Goal: Task Accomplishment & Management: Manage account settings

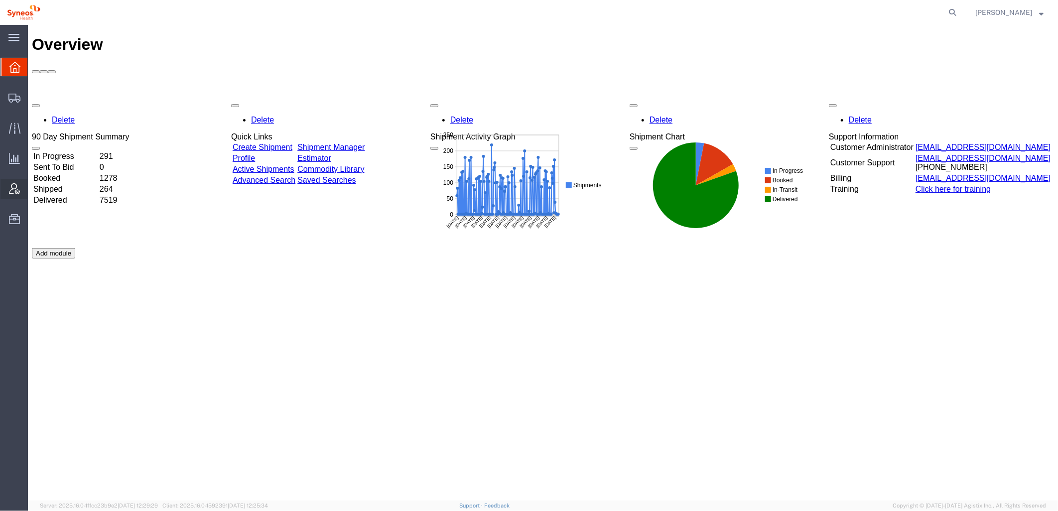
click at [16, 189] on icon at bounding box center [14, 188] width 11 height 11
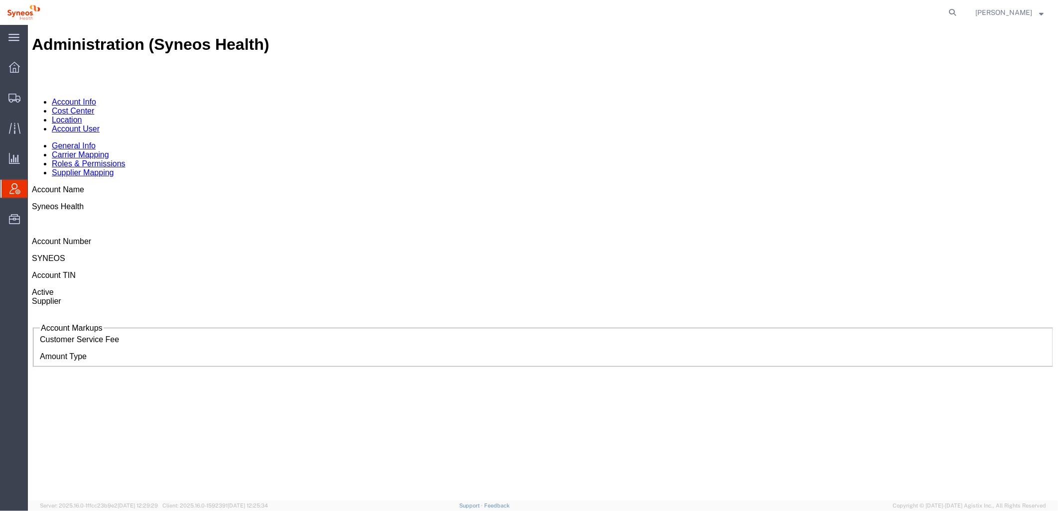
click at [99, 124] on link "Account User" at bounding box center [75, 128] width 48 height 8
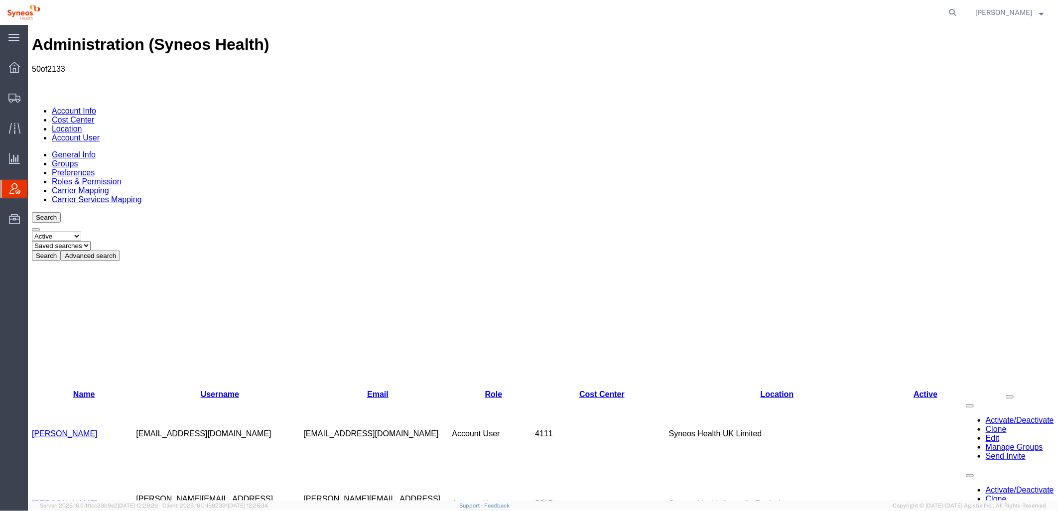
click at [120, 250] on button "Advanced search" at bounding box center [89, 255] width 59 height 10
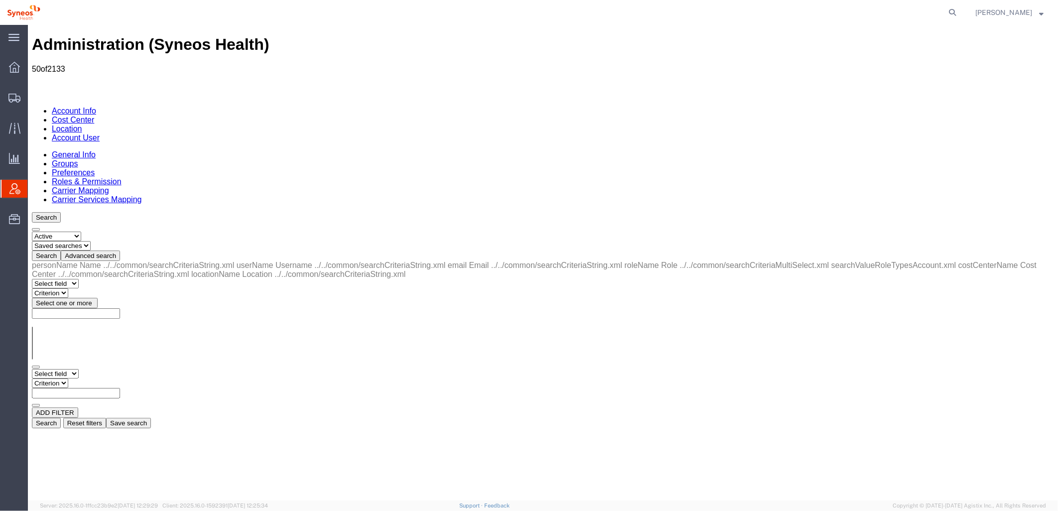
click at [78, 369] on select "Select field Cost Center Email Location Name Role Username" at bounding box center [54, 373] width 47 height 9
select select "locationName"
click at [31, 369] on select "Select field Cost Center Email Location Name Role Username" at bounding box center [54, 373] width 47 height 9
click at [91, 378] on select "Criterion contains does not contain is is blank is not blank starts with" at bounding box center [61, 382] width 60 height 9
select select "contains"
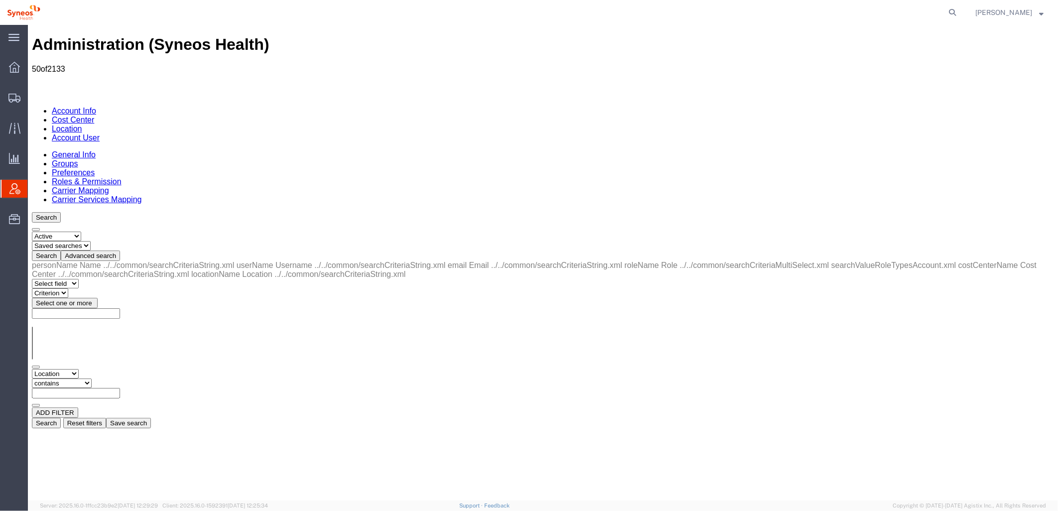
click at [91, 378] on select "Criterion contains does not contain is is blank is not blank starts with" at bounding box center [61, 382] width 60 height 9
click at [120, 387] on input "text" at bounding box center [75, 392] width 88 height 10
type input "zdnu"
click at [60, 417] on button "Search" at bounding box center [45, 422] width 29 height 10
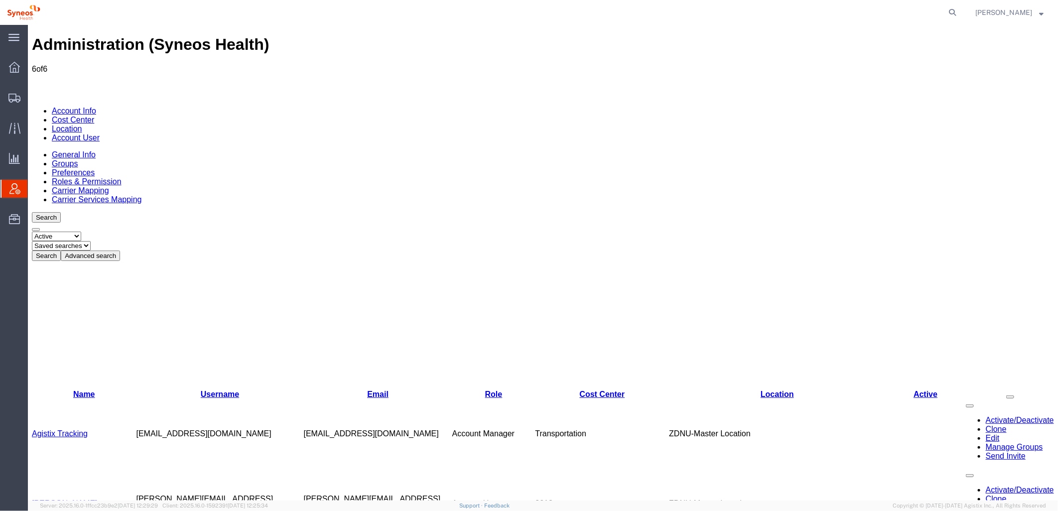
click at [63, 499] on link "[PERSON_NAME]" at bounding box center [64, 503] width 66 height 8
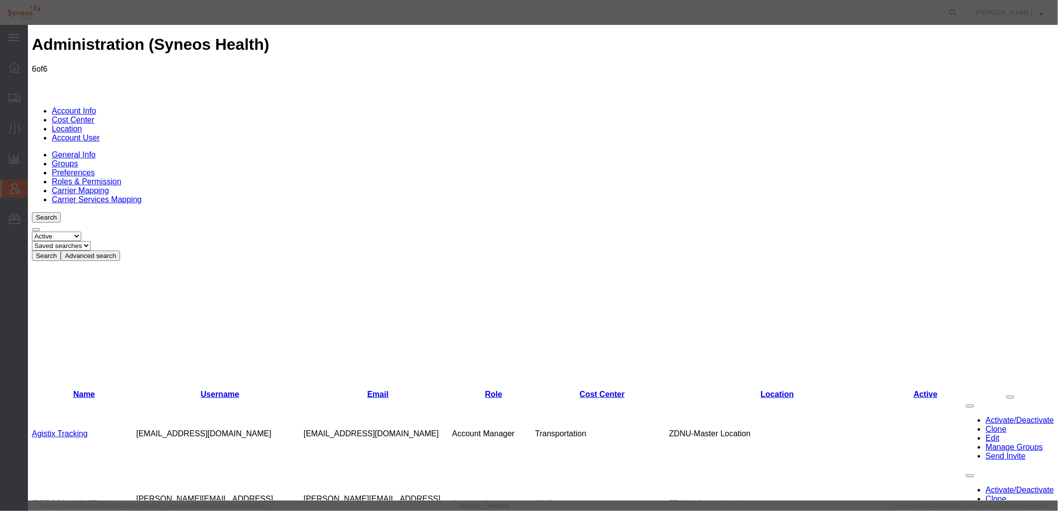
select select "DEPARTMENT"
drag, startPoint x: 387, startPoint y: 146, endPoint x: 550, endPoint y: 144, distance: 163.4
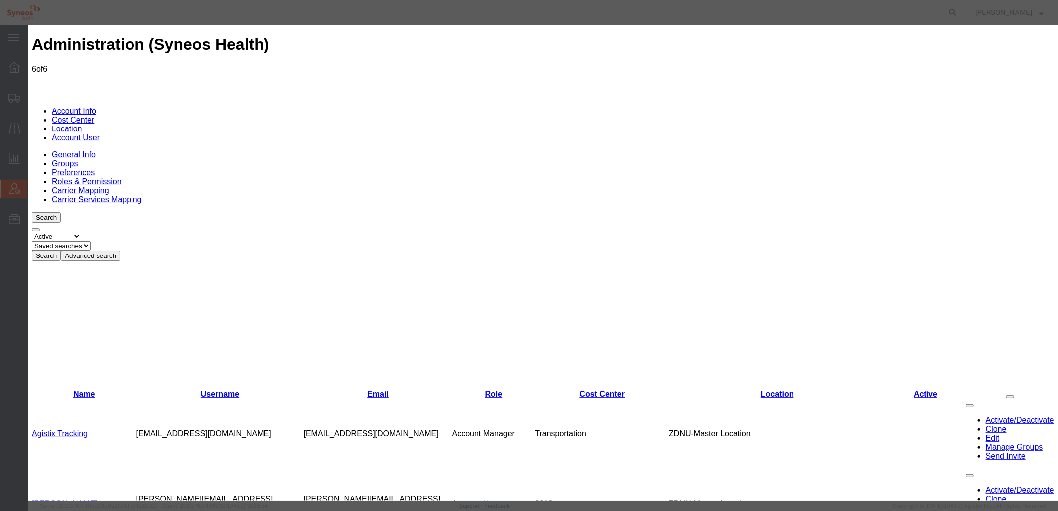
type input "syneos health phil"
select select "{"locationId":"62764","street1":"[STREET_ADDRESS][GEOGRAPHIC_DATA]","street2":"…"
type input "[STREET_ADDRESS]"
type input "9th Flr The Podium [GEOGRAPHIC_DATA]"
type input "[GEOGRAPHIC_DATA]"
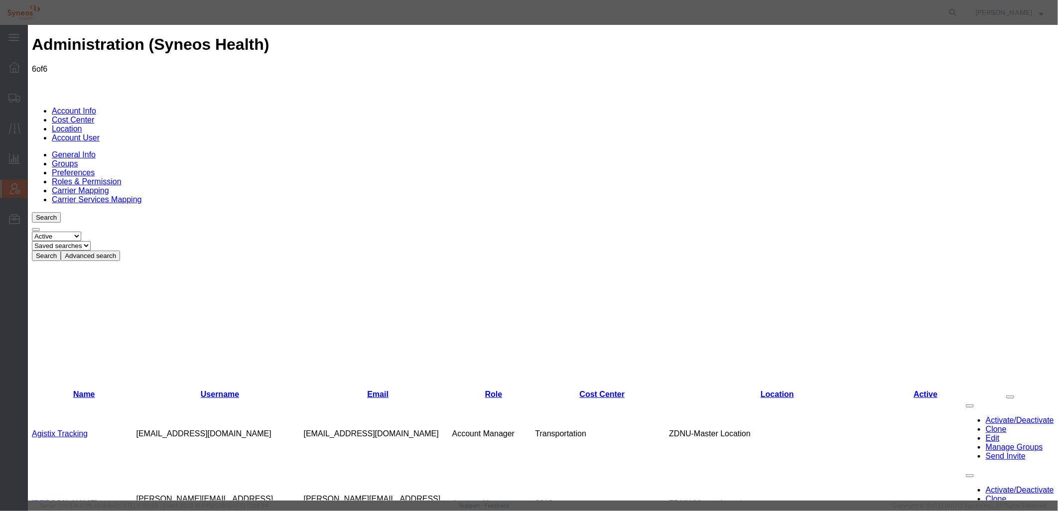
type input "1555"
select select "PH"
